Goal: Information Seeking & Learning: Learn about a topic

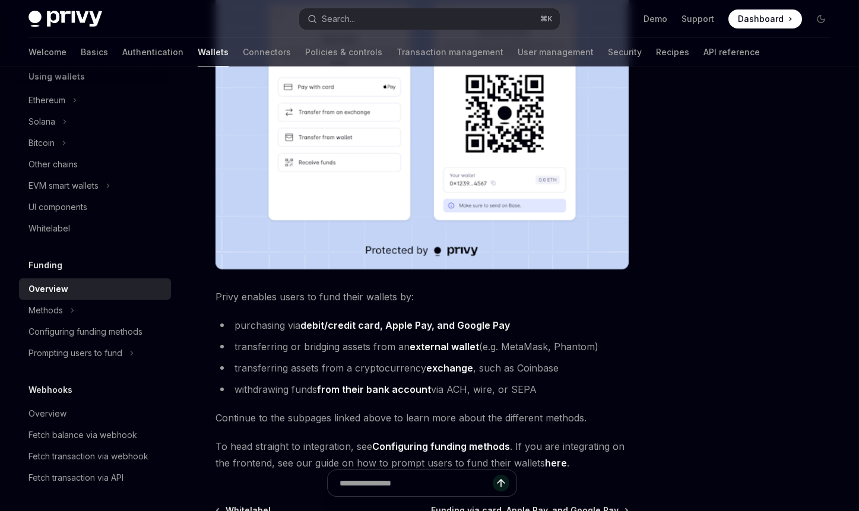
scroll to position [347, 0]
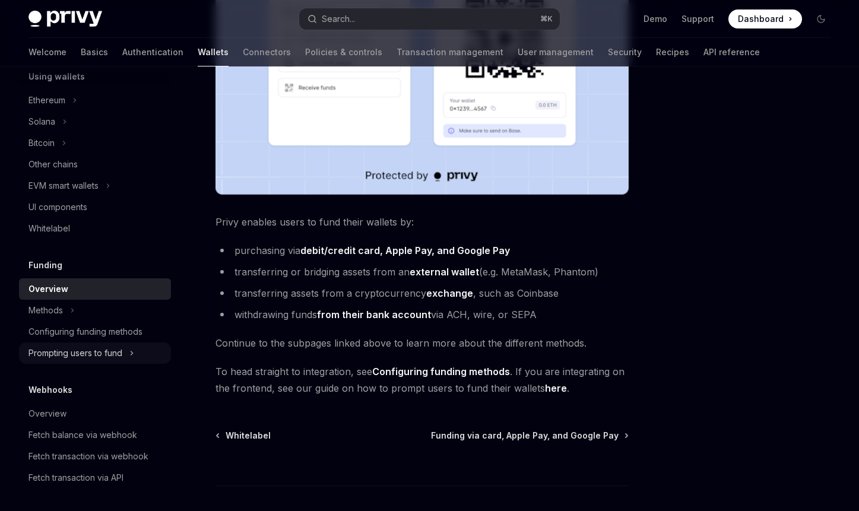
click at [134, 349] on icon at bounding box center [131, 353] width 5 height 14
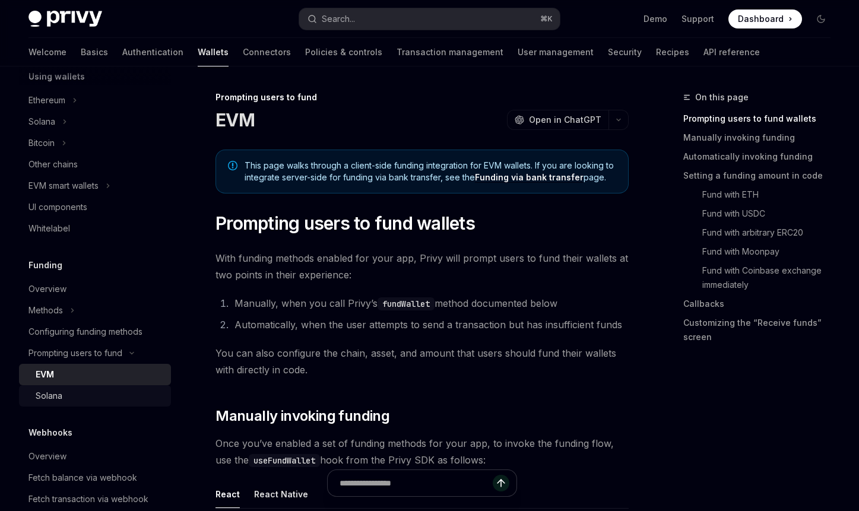
click at [166, 396] on link "Solana" at bounding box center [95, 395] width 152 height 21
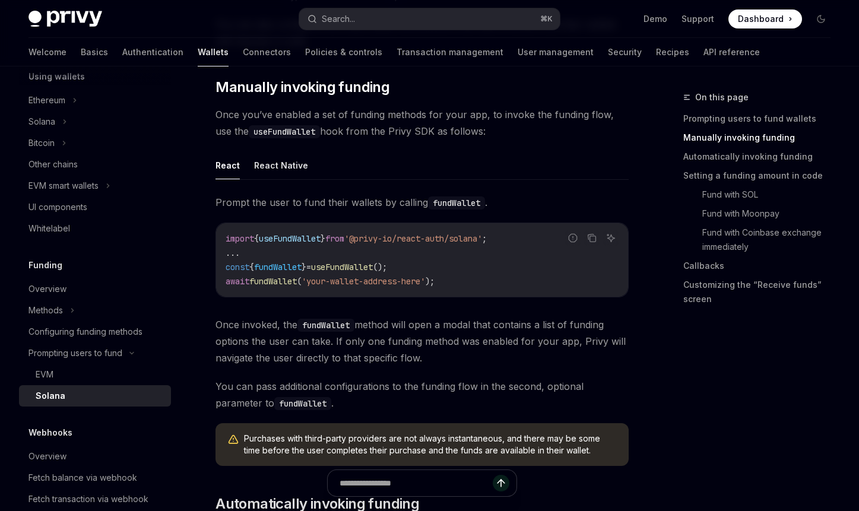
scroll to position [352, 0]
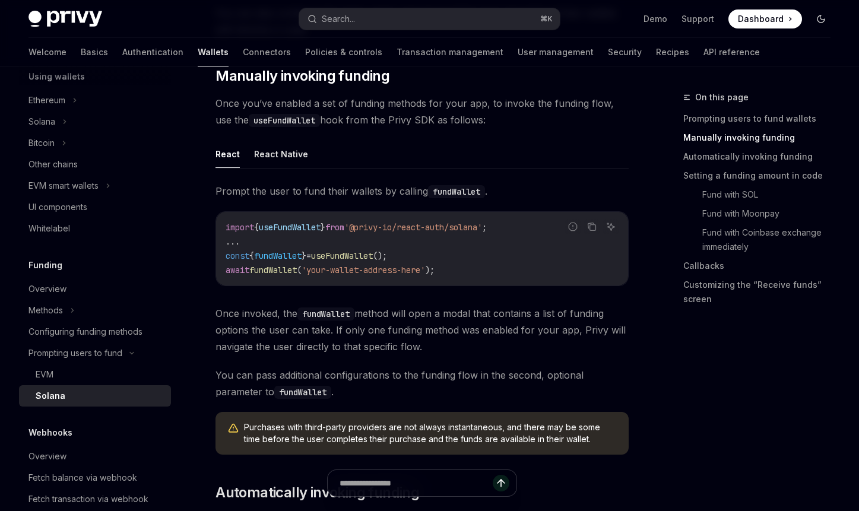
click at [819, 18] on icon "Toggle dark mode" at bounding box center [820, 18] width 9 height 9
type textarea "*"
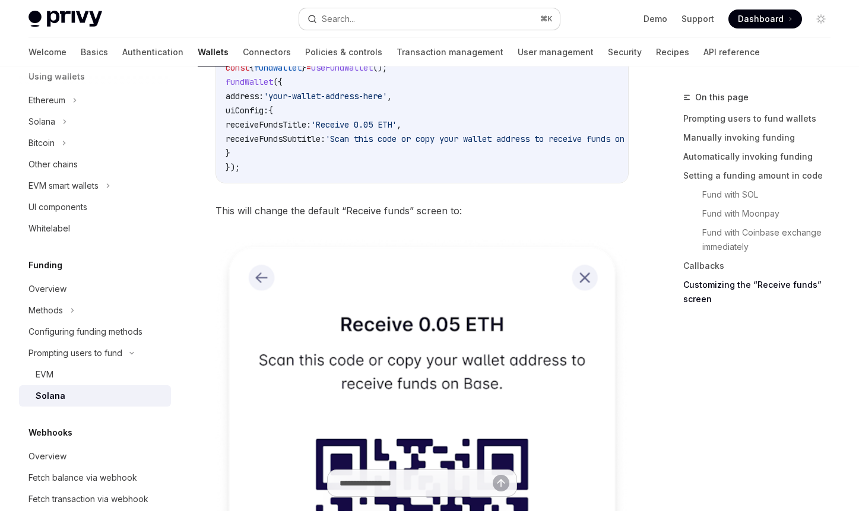
scroll to position [2581, 0]
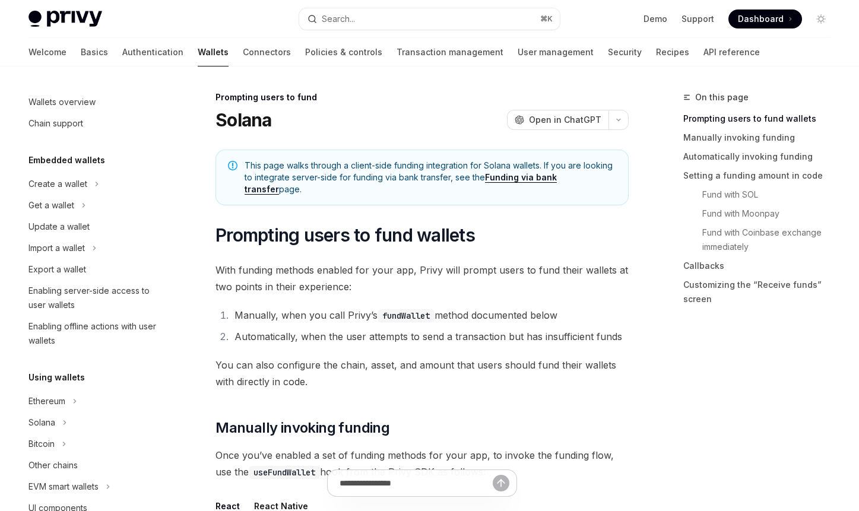
scroll to position [408, 0]
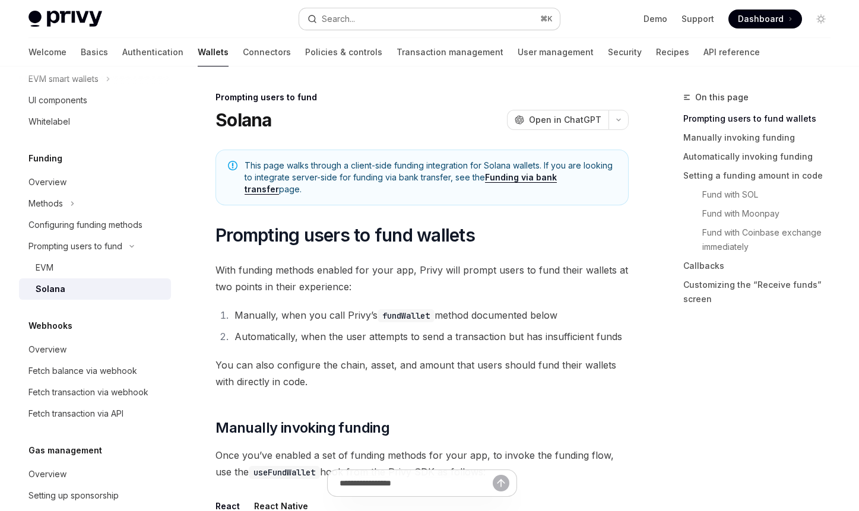
click at [366, 22] on button "Search... ⌘ K" at bounding box center [429, 18] width 261 height 21
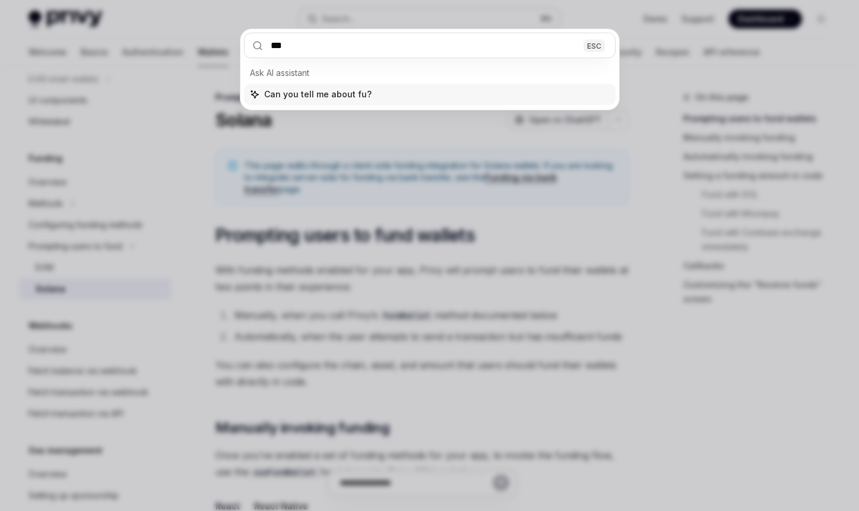
type input "****"
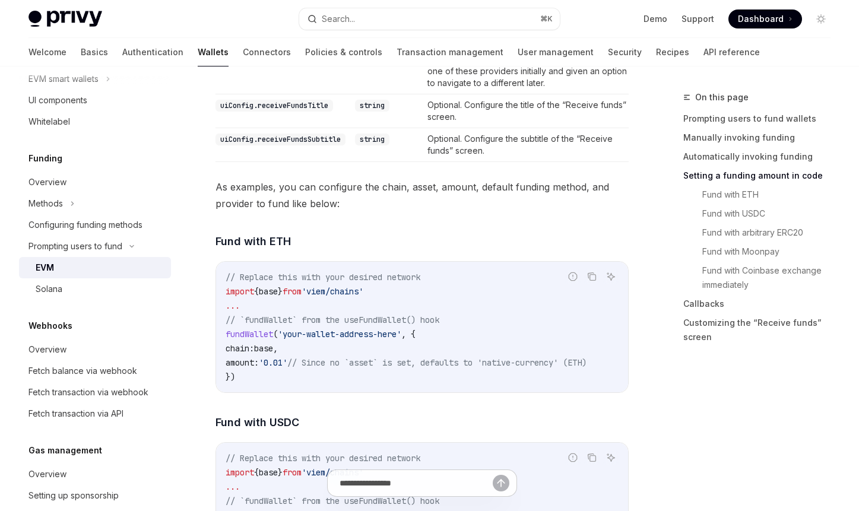
scroll to position [1544, 0]
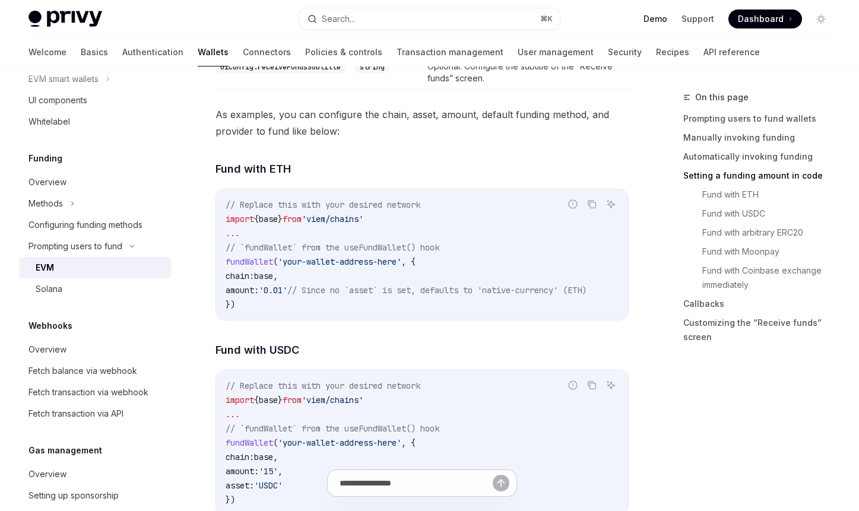
click at [650, 19] on link "Demo" at bounding box center [655, 19] width 24 height 12
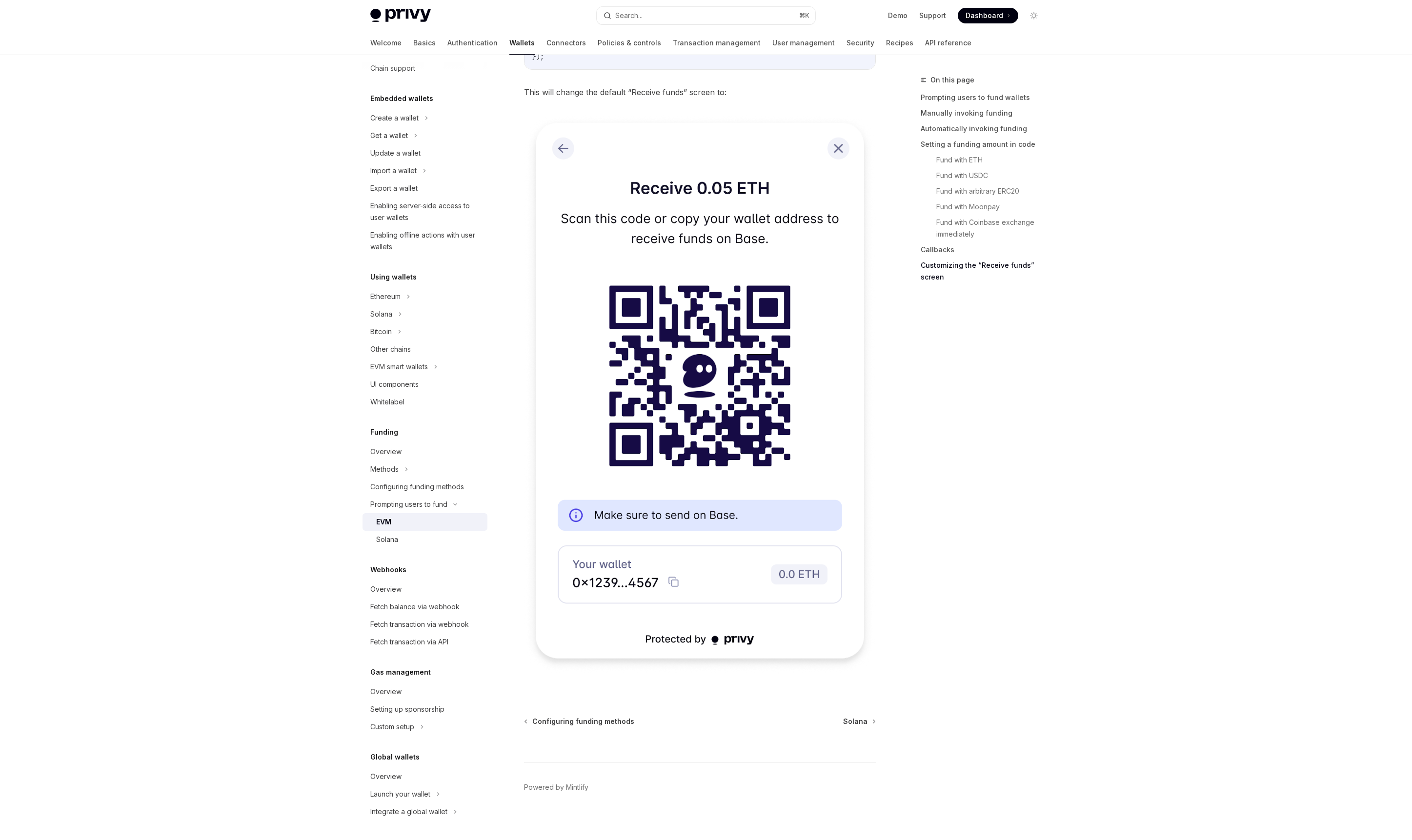
scroll to position [0, 0]
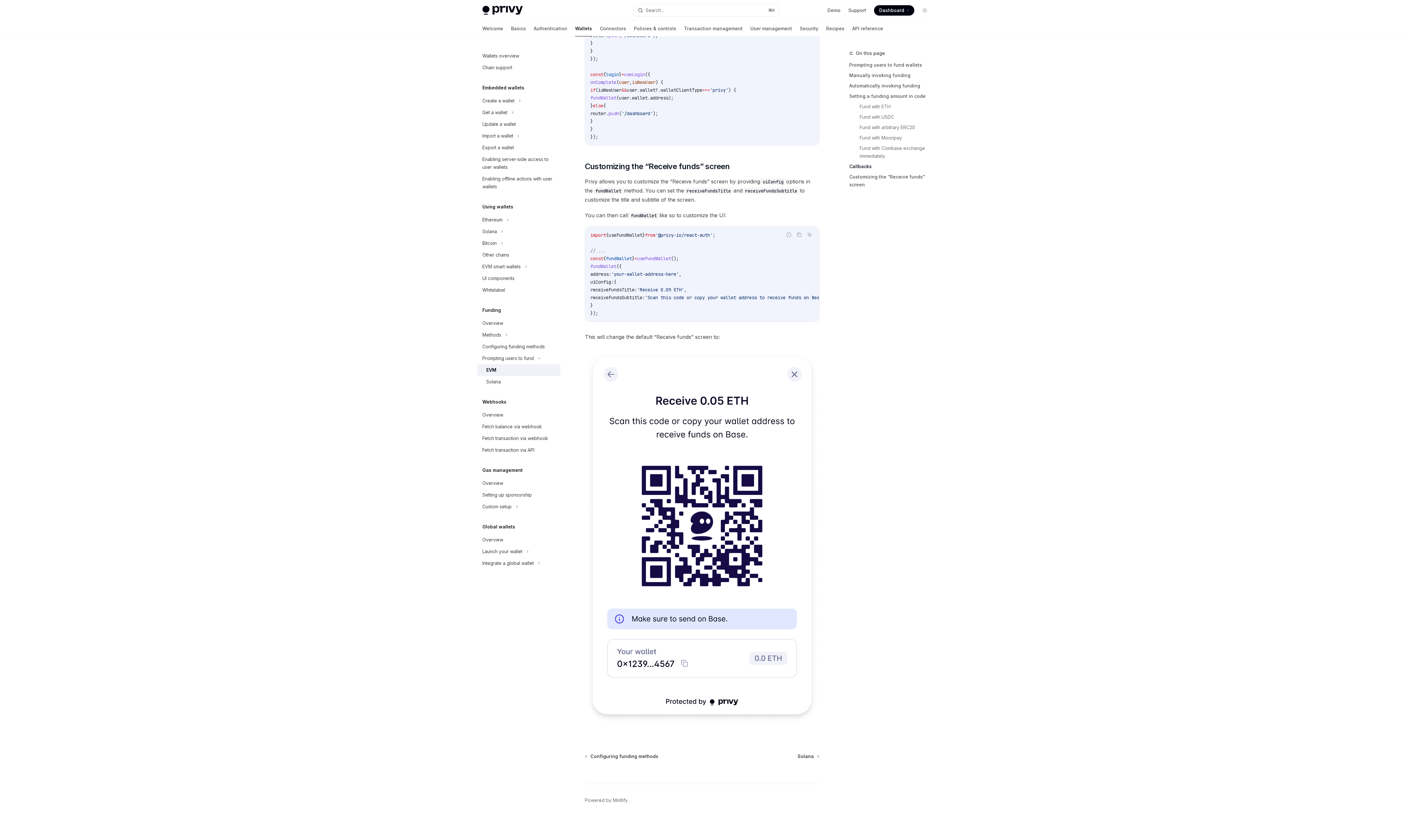
type textarea "*"
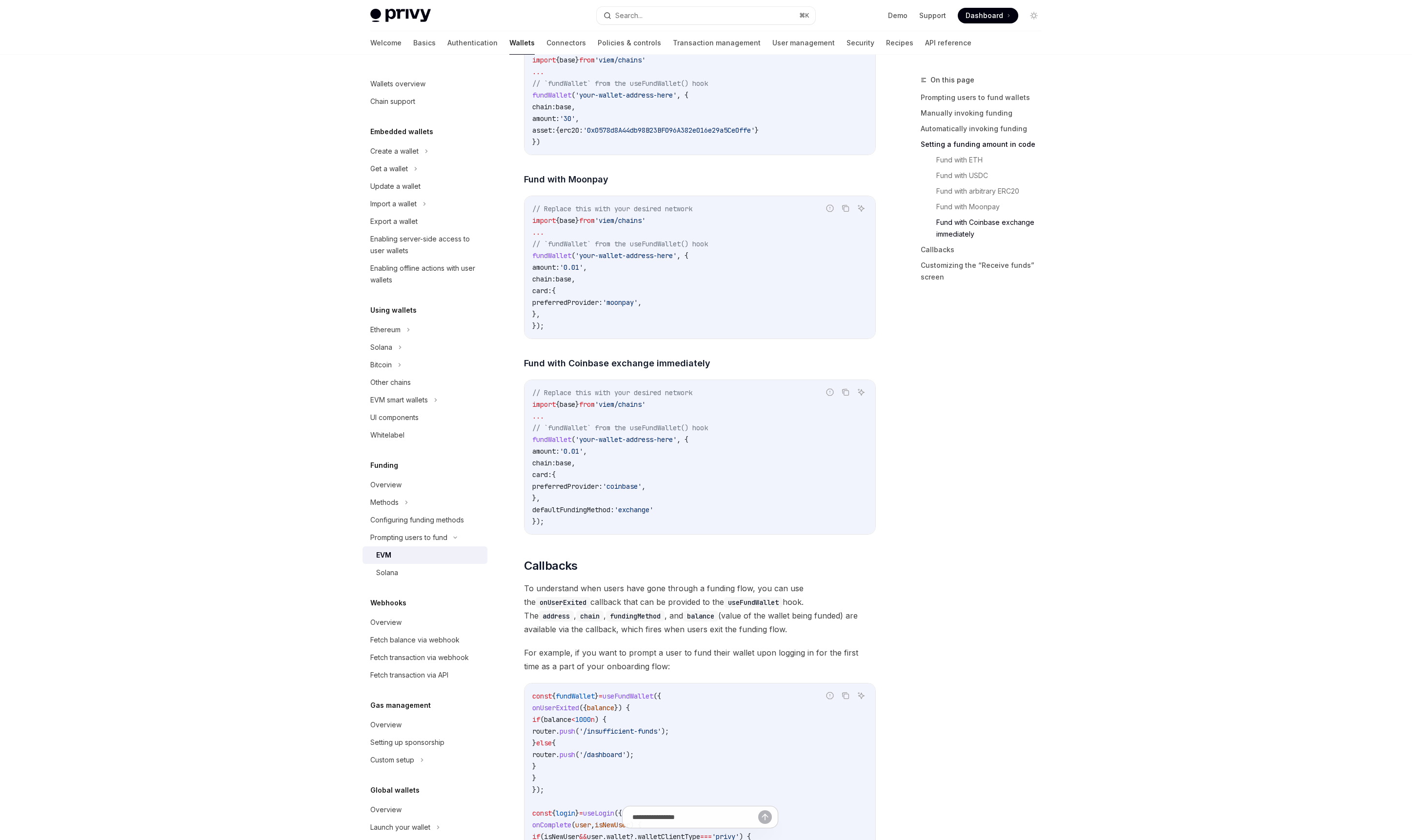
scroll to position [1407, 0]
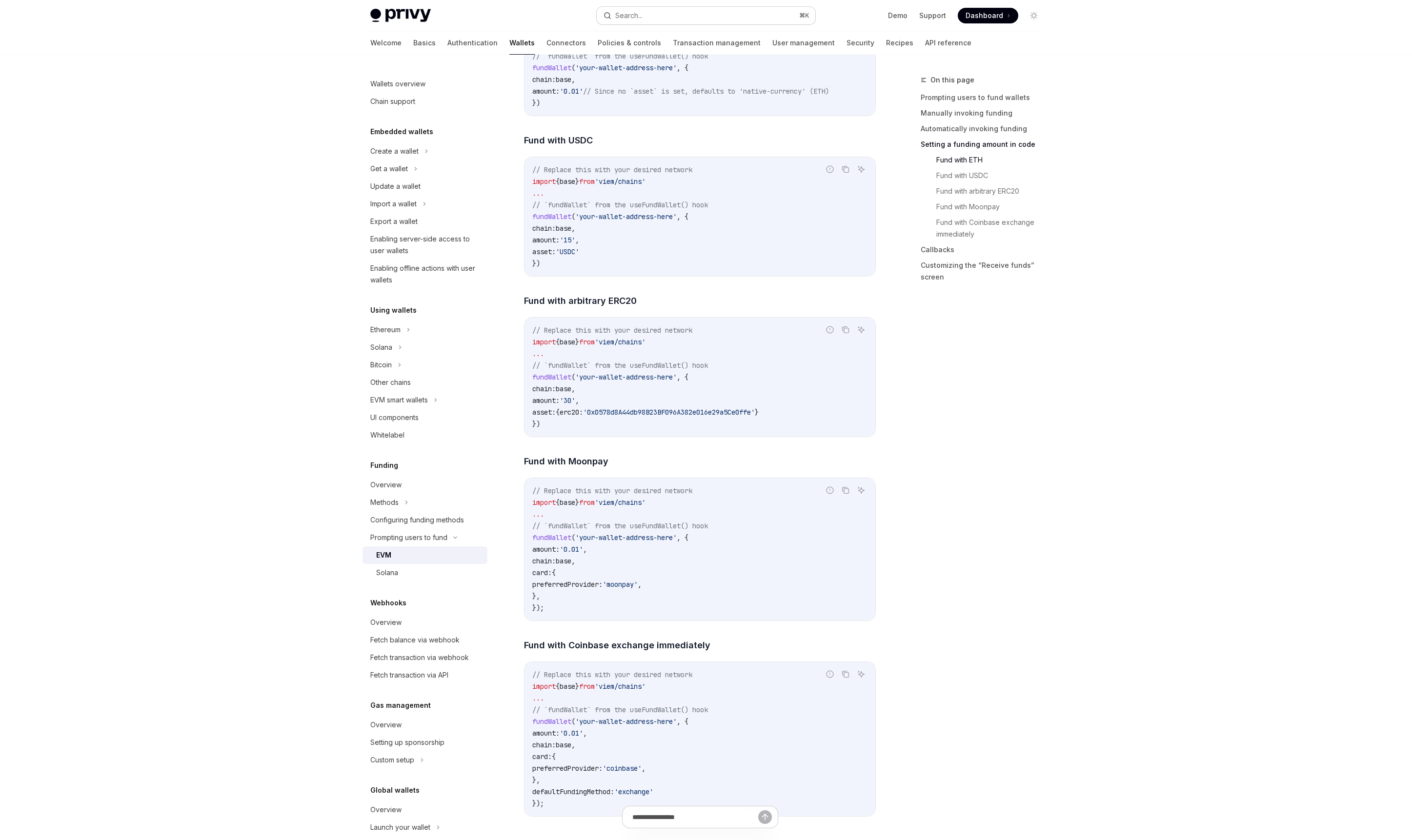
click at [706, 19] on button "Search... ⌘ K" at bounding box center [706, 15] width 219 height 17
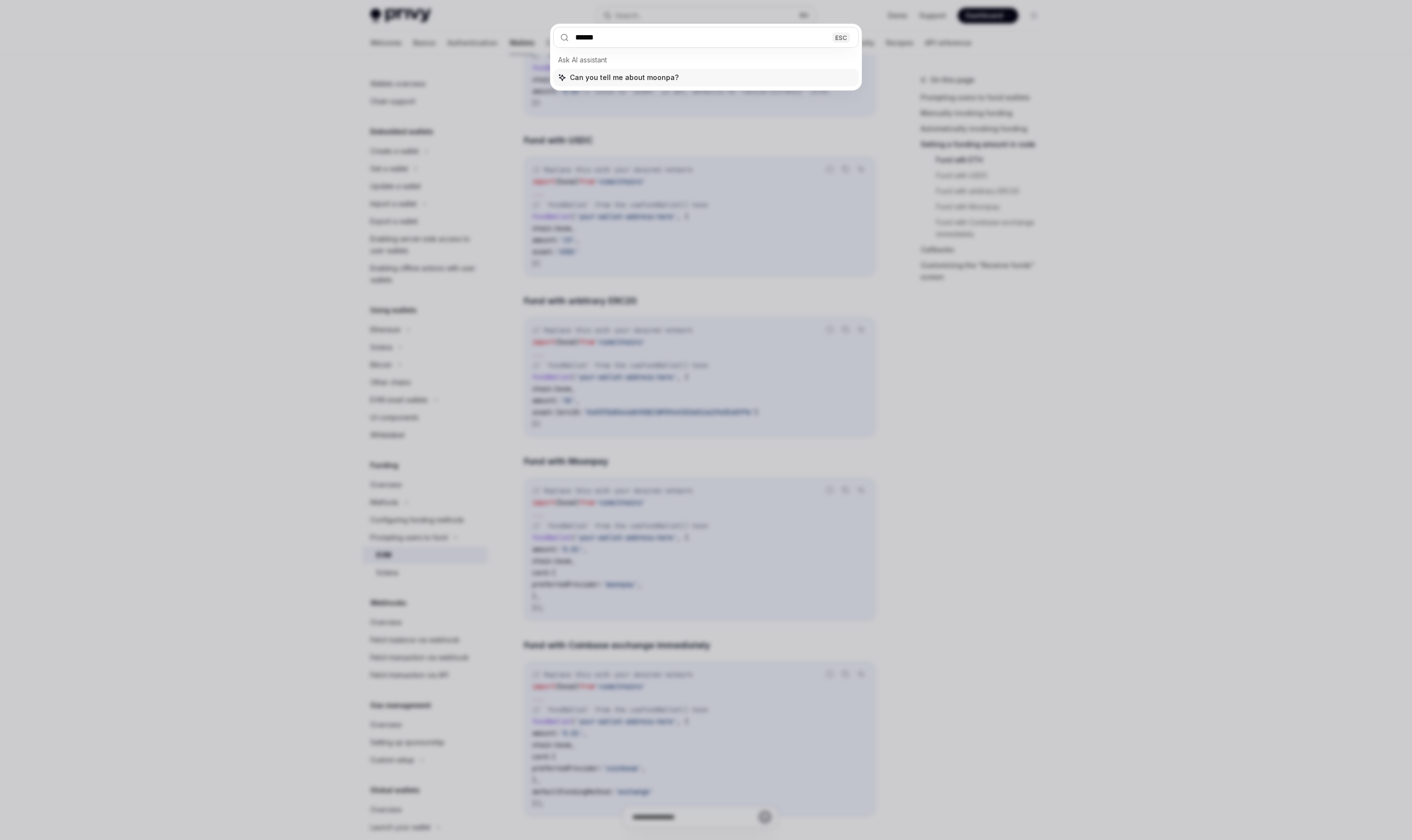
type input "*******"
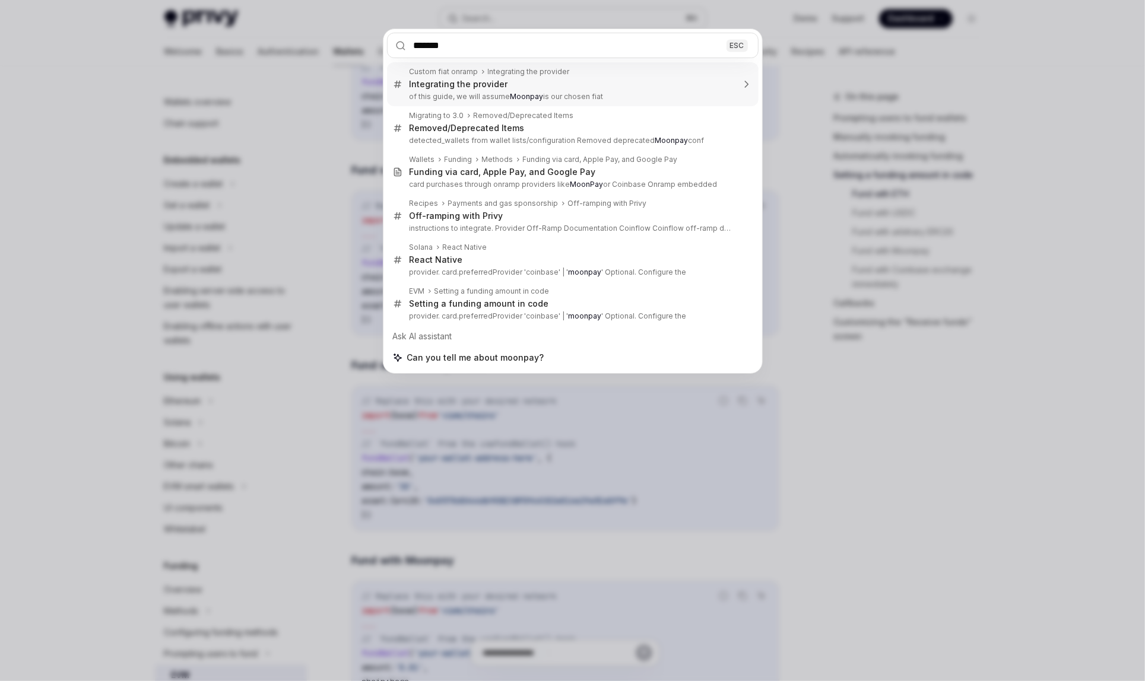
type textarea "*"
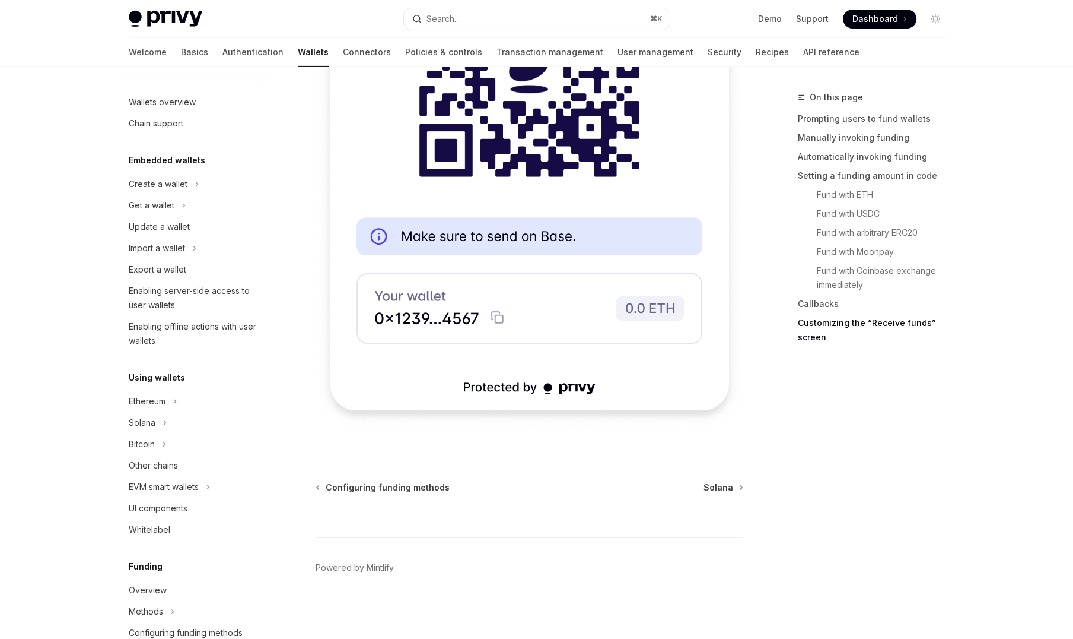
scroll to position [3795, 0]
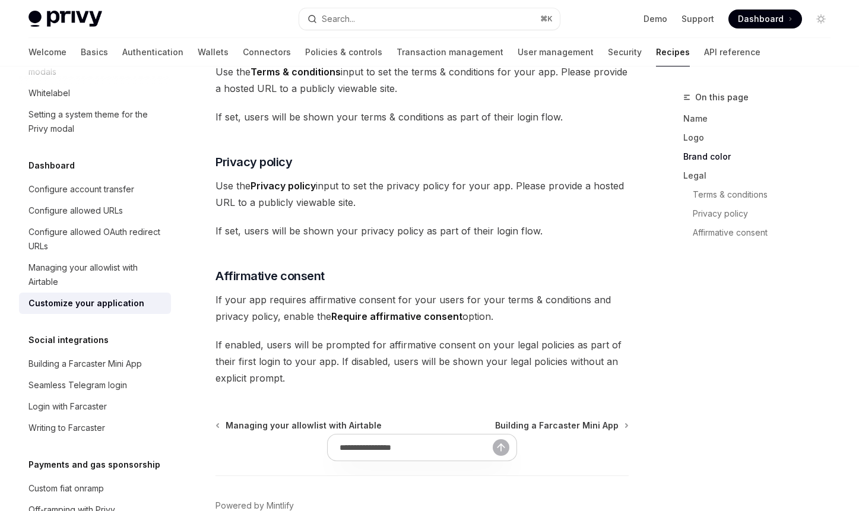
scroll to position [694, 0]
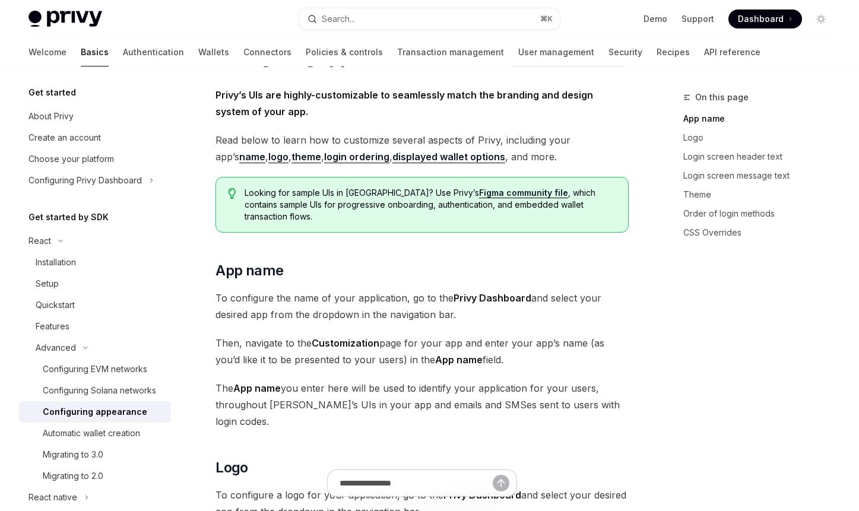
scroll to position [66, 0]
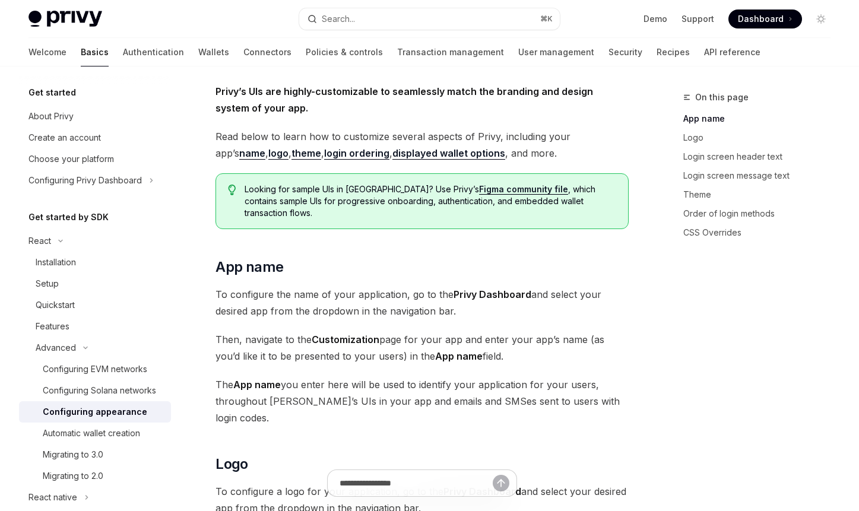
click at [262, 144] on span "Read below to learn how to customize several aspects of Privy, including your a…" at bounding box center [421, 144] width 413 height 33
click at [291, 149] on link "theme" at bounding box center [306, 153] width 30 height 12
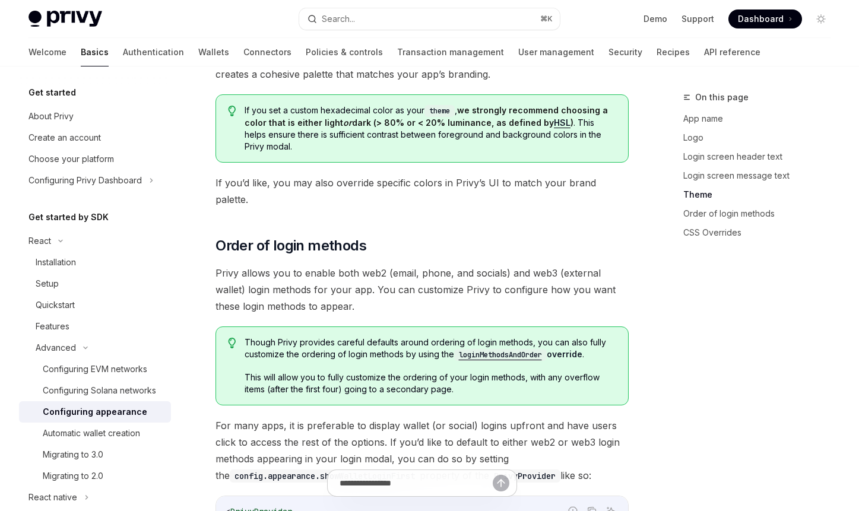
scroll to position [2269, 0]
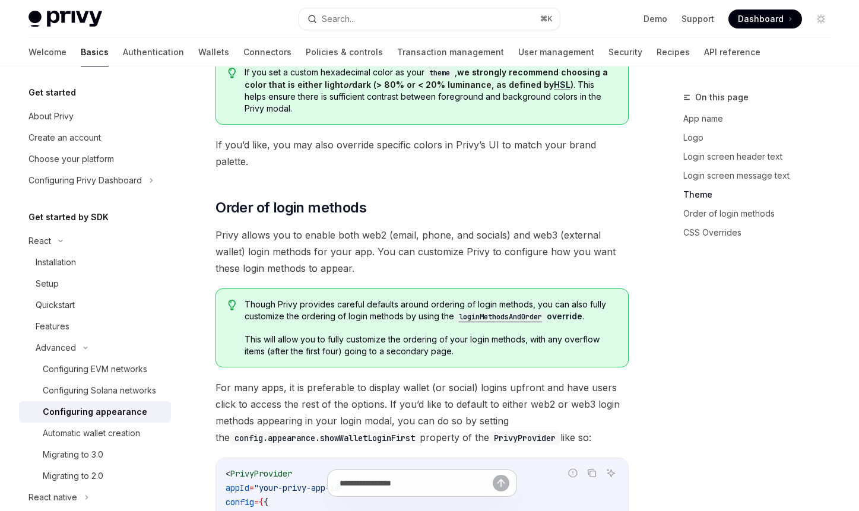
type textarea "*"
